Goal: Answer question/provide support

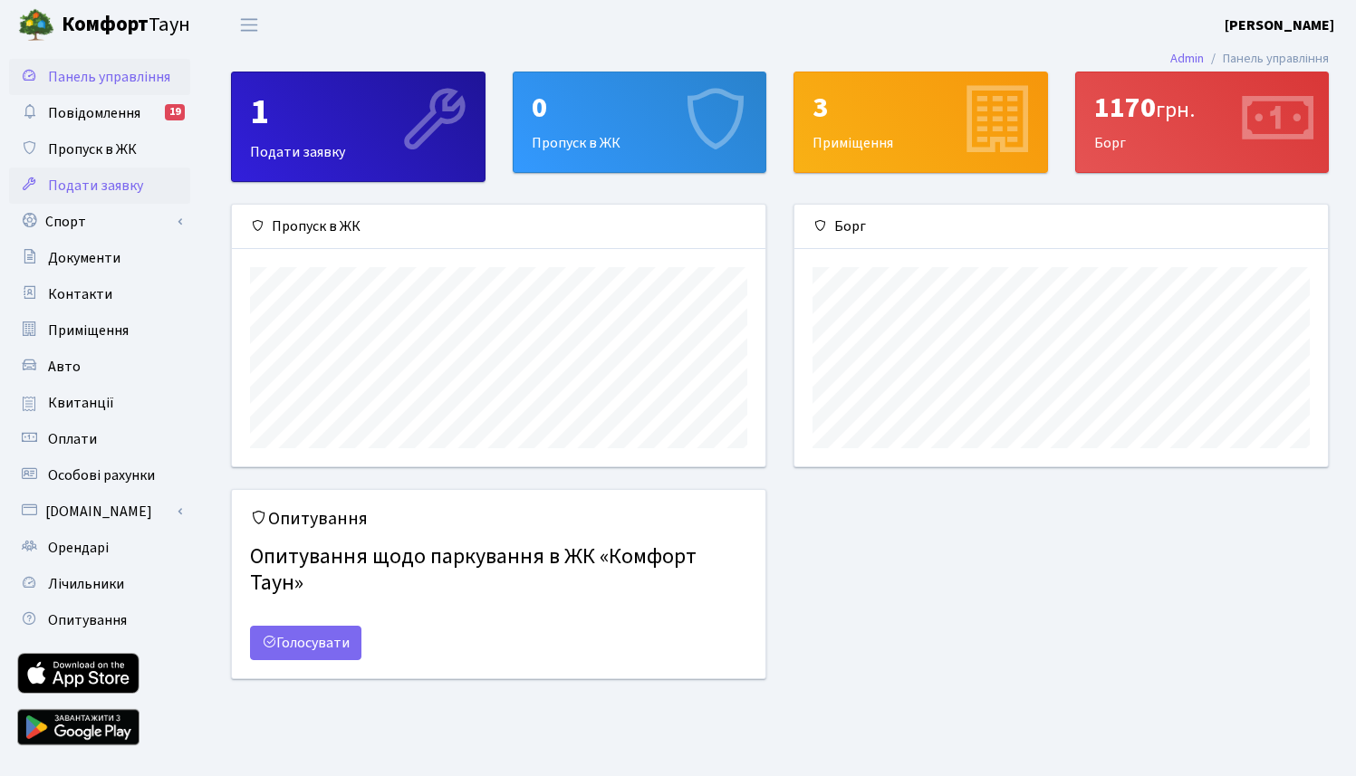
scroll to position [262, 533]
click at [76, 118] on span "Повідомлення" at bounding box center [94, 113] width 92 height 20
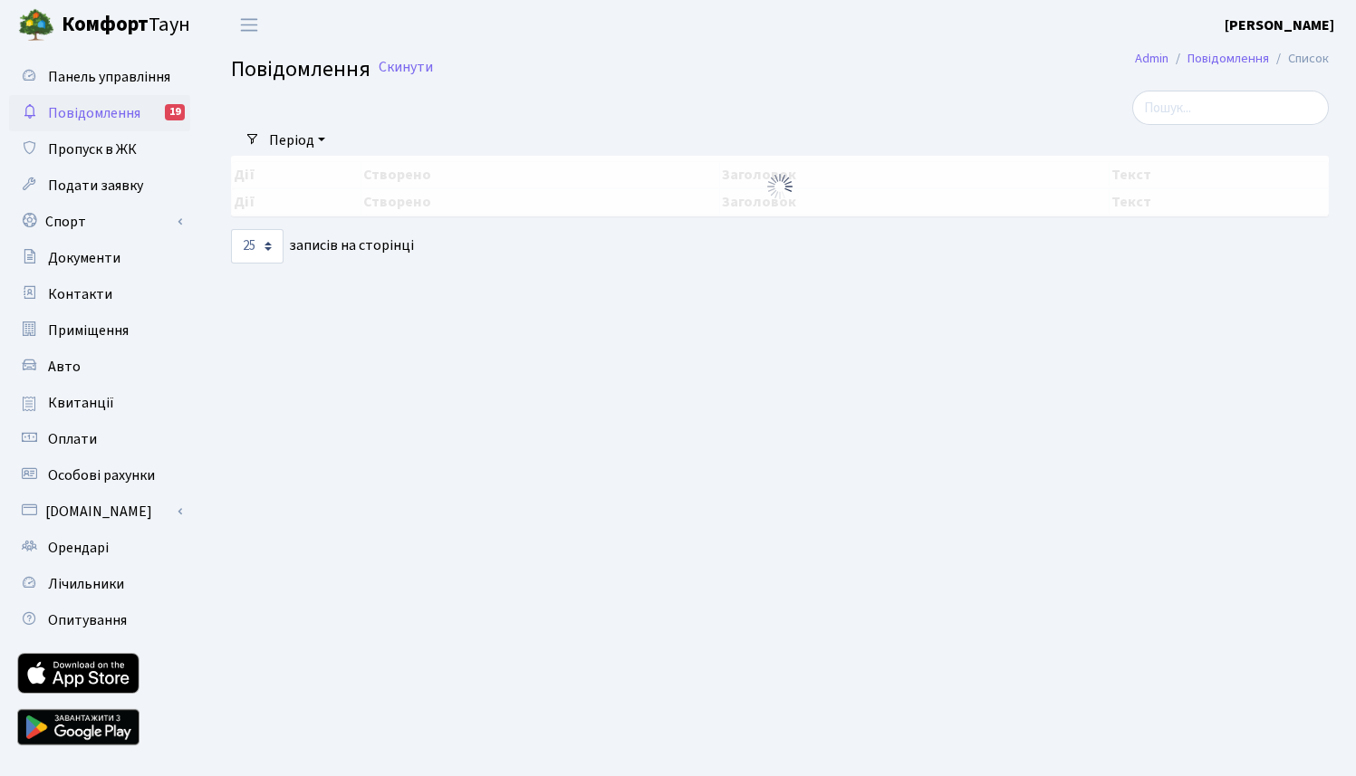
select select "25"
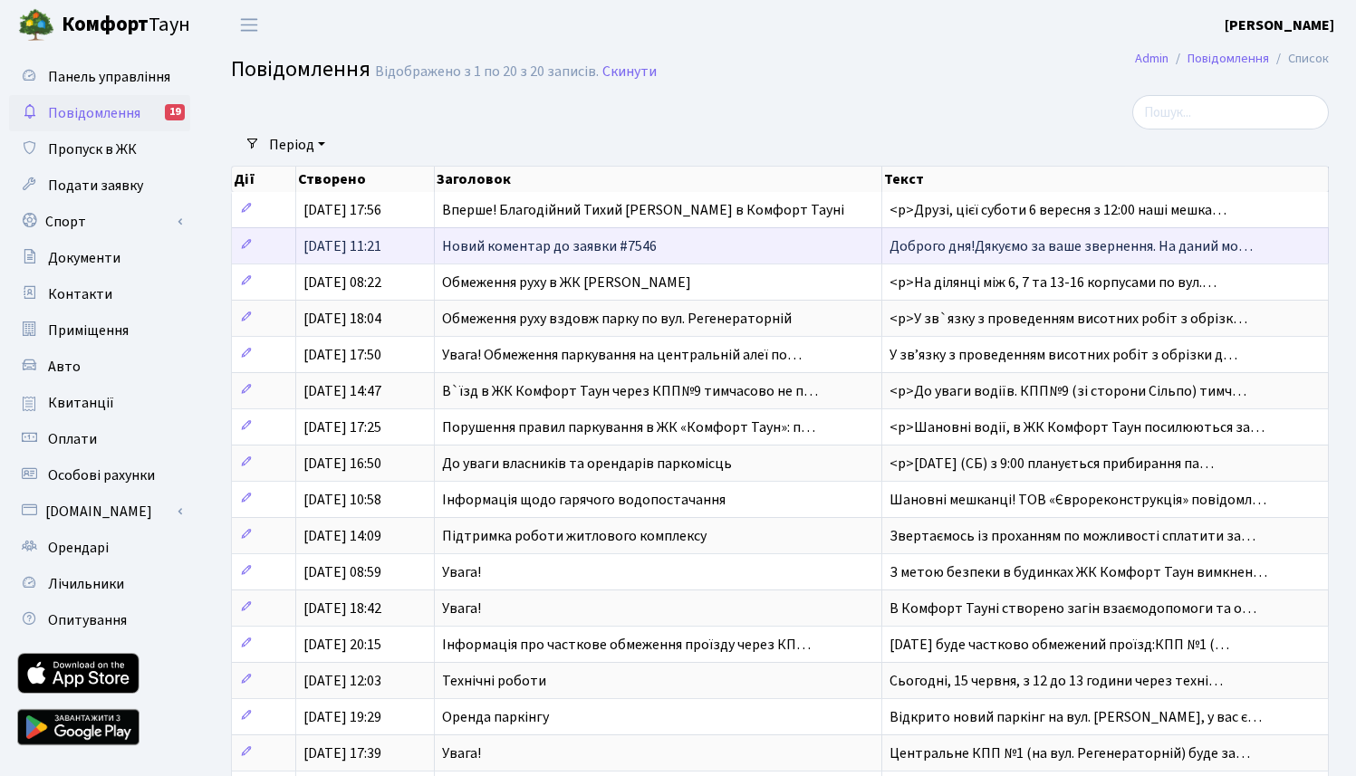
click at [1061, 253] on span "Доброго дня!Дякуємо за ваше звернення. На даний мо…" at bounding box center [1070, 246] width 363 height 20
click at [529, 246] on span "Новий коментар до заявки #7546" at bounding box center [549, 246] width 215 height 20
